Goal: Information Seeking & Learning: Learn about a topic

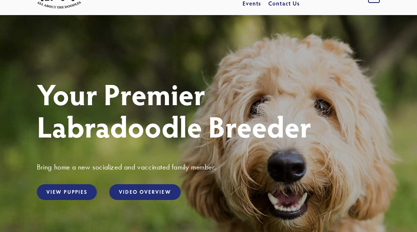
scroll to position [36, 0]
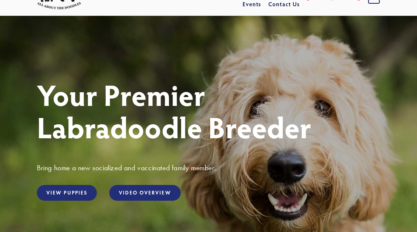
click at [70, 196] on link "View Puppies" at bounding box center [67, 193] width 60 height 16
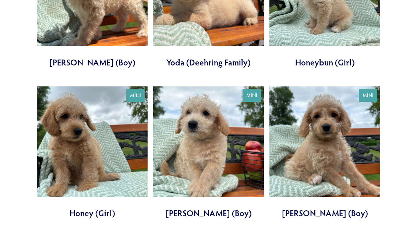
scroll to position [527, 0]
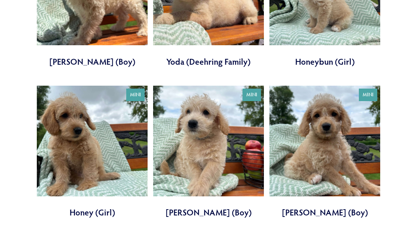
click at [77, 147] on link at bounding box center [92, 152] width 111 height 133
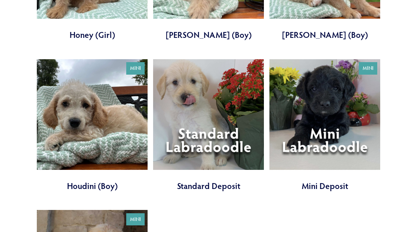
scroll to position [705, 0]
click at [203, 141] on link at bounding box center [208, 126] width 111 height 133
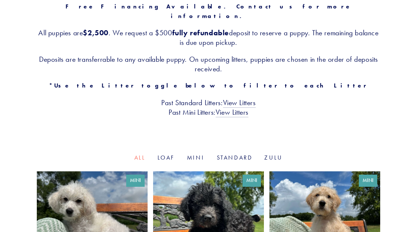
scroll to position [139, 0]
click at [237, 154] on link "Standard" at bounding box center [235, 157] width 36 height 7
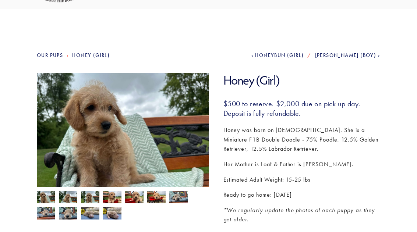
scroll to position [44, 0]
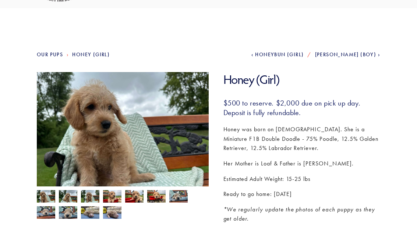
click at [71, 194] on img at bounding box center [68, 198] width 18 height 14
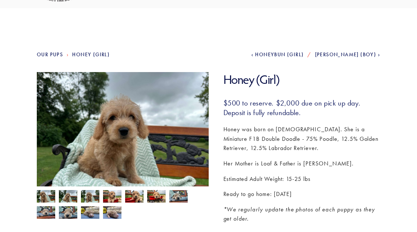
scroll to position [44, 0]
click at [92, 198] on img at bounding box center [90, 197] width 18 height 14
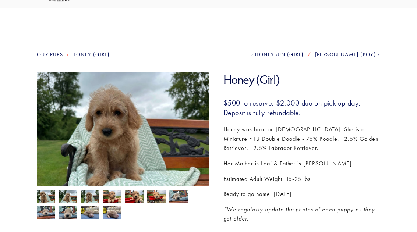
click at [111, 198] on img at bounding box center [112, 197] width 18 height 14
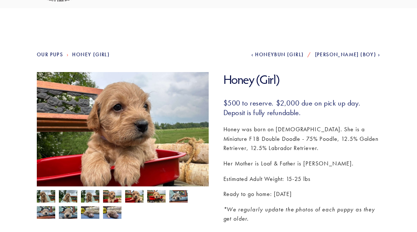
click at [131, 200] on img at bounding box center [134, 197] width 18 height 14
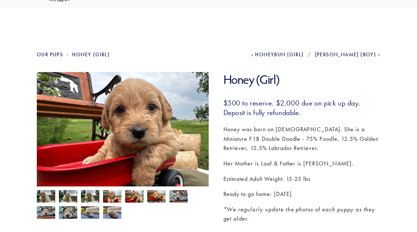
click at [157, 201] on img at bounding box center [156, 197] width 18 height 14
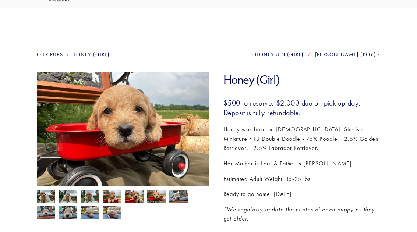
click at [174, 200] on img at bounding box center [178, 197] width 18 height 14
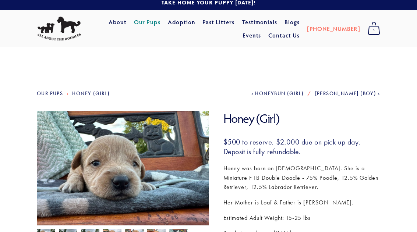
scroll to position [0, 0]
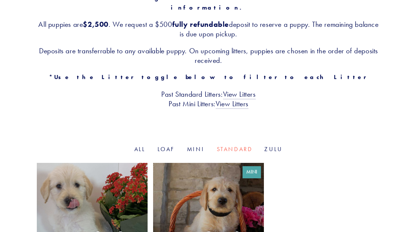
scroll to position [148, 0]
click at [233, 90] on link "View Litters" at bounding box center [239, 95] width 33 height 10
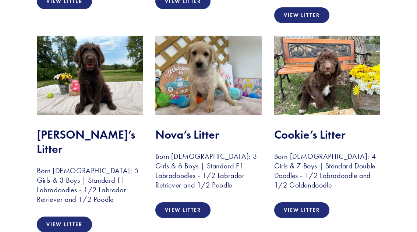
scroll to position [340, 0]
click at [66, 217] on link "View Litter" at bounding box center [64, 225] width 55 height 16
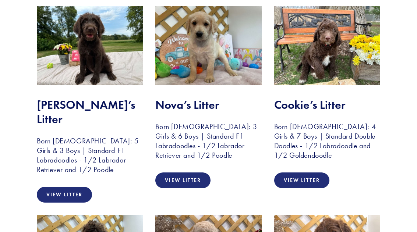
scroll to position [370, 0]
click at [298, 173] on link "View Litter" at bounding box center [301, 181] width 55 height 16
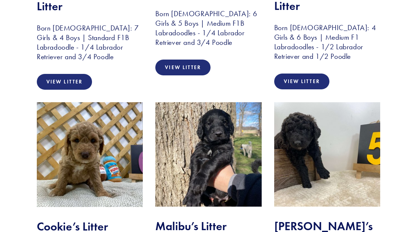
scroll to position [1306, 0]
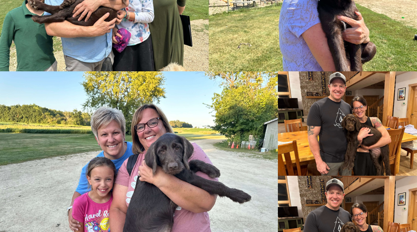
click at [65, 133] on img at bounding box center [138, 175] width 279 height 209
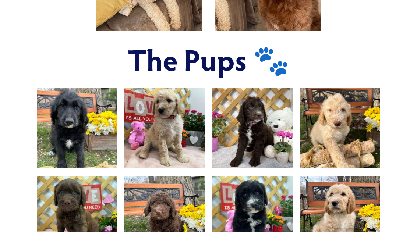
scroll to position [389, 0]
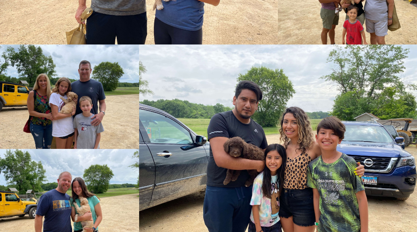
scroll to position [1063, 0]
